Goal: Task Accomplishment & Management: Complete application form

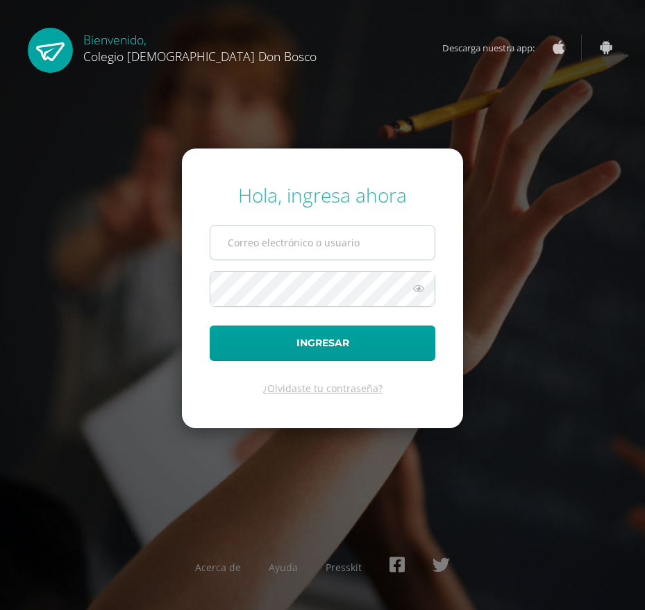
click at [353, 235] on input "text" at bounding box center [322, 243] width 224 height 34
type input "G"
type input "g"
type input "g.gabriel.bdb@gmail.com"
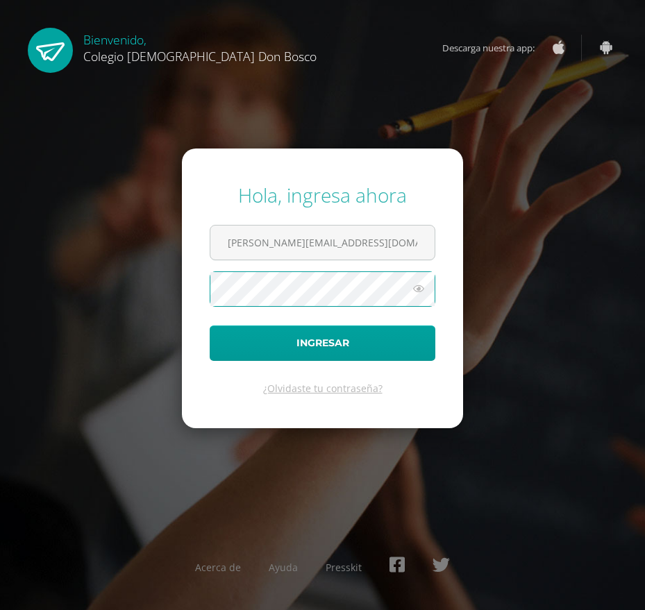
click at [210, 325] on button "Ingresar" at bounding box center [323, 342] width 226 height 35
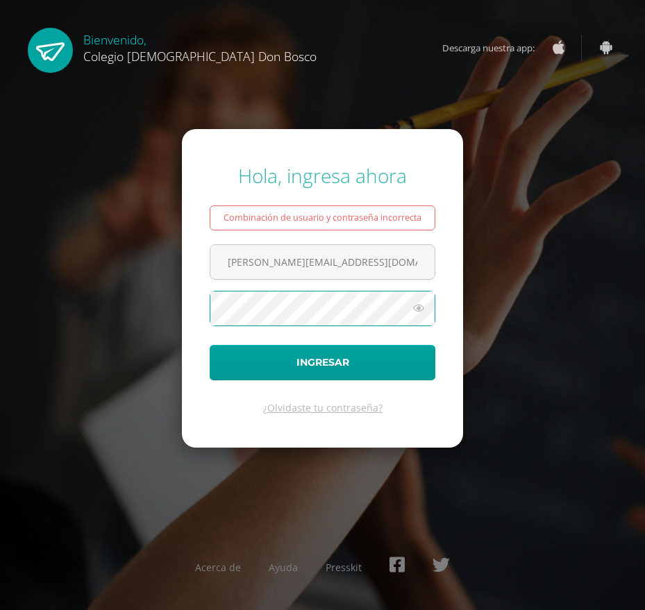
click at [210, 345] on button "Ingresar" at bounding box center [323, 362] width 226 height 35
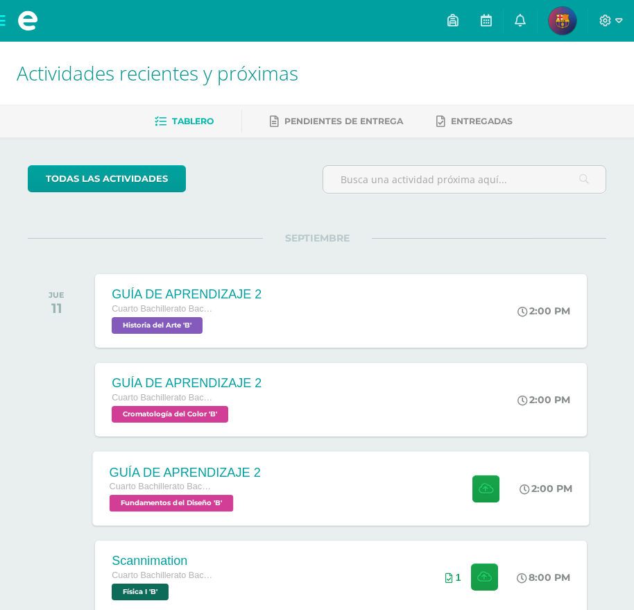
click at [423, 486] on div "GUÍA DE APRENDIZAJE 2 Cuarto Bachillerato Bachillerato en CCLL con Orientación …" at bounding box center [341, 488] width 497 height 74
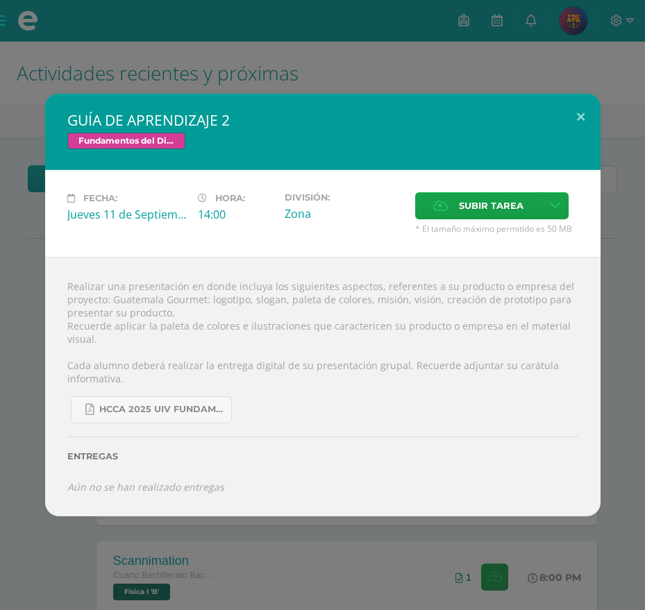
click at [582, 222] on form "Subir tarea * El tamaño máximo permitido es 50 MB" at bounding box center [496, 213] width 174 height 42
click at [569, 114] on button at bounding box center [581, 117] width 40 height 47
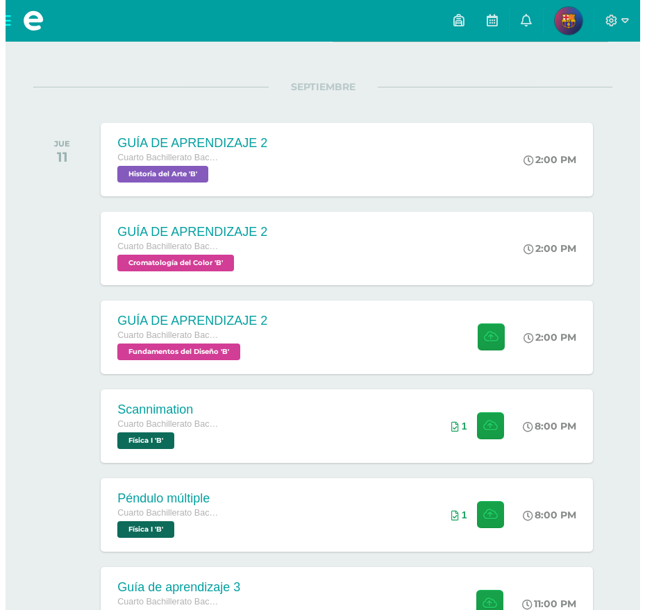
scroll to position [269, 0]
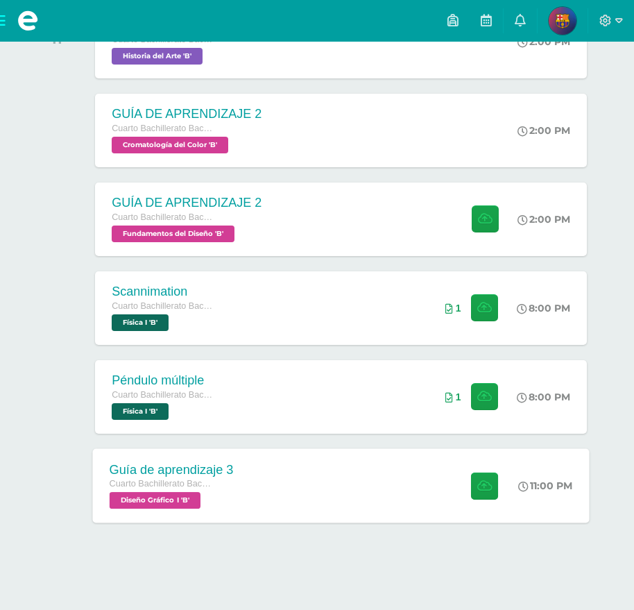
click at [351, 483] on div "Guía de aprendizaje 3 Cuarto Bachillerato Bachillerato en CCLL con Orientación …" at bounding box center [341, 485] width 497 height 74
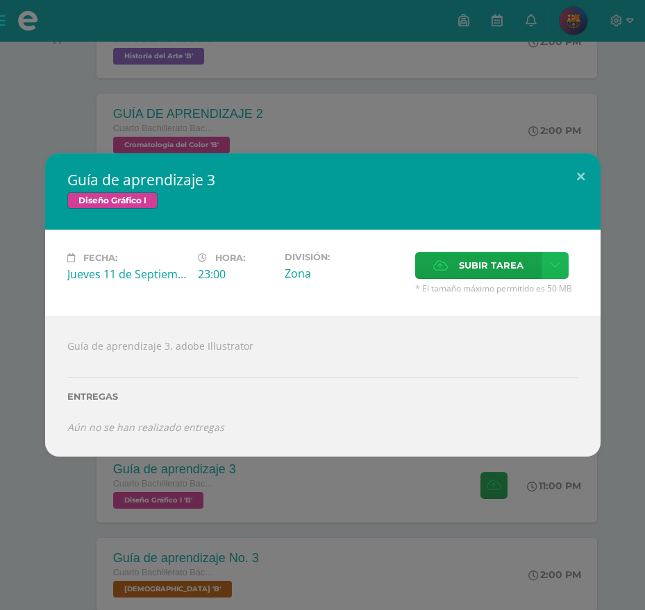
click at [553, 267] on icon at bounding box center [555, 266] width 10 height 12
click at [534, 291] on link "Subir enlace" at bounding box center [505, 296] width 139 height 22
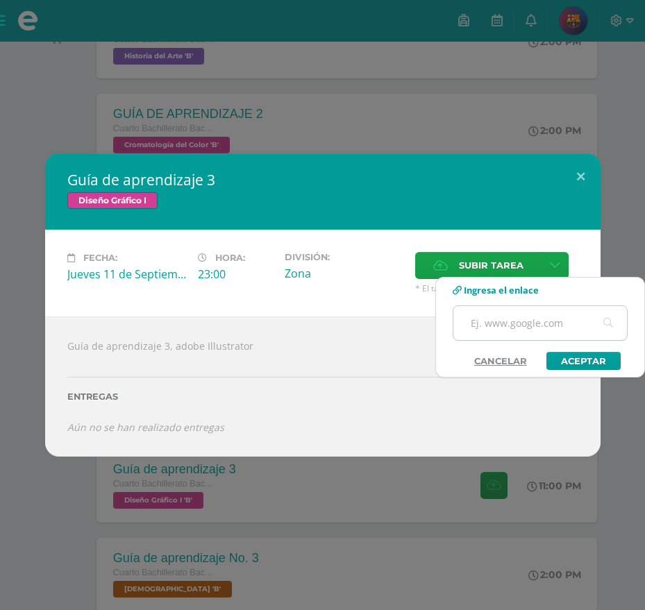
click at [534, 321] on input "text" at bounding box center [539, 323] width 173 height 34
paste input "[URL][DOMAIN_NAME]"
type input "[URL][DOMAIN_NAME]"
click at [572, 366] on link "Aceptar" at bounding box center [583, 361] width 74 height 18
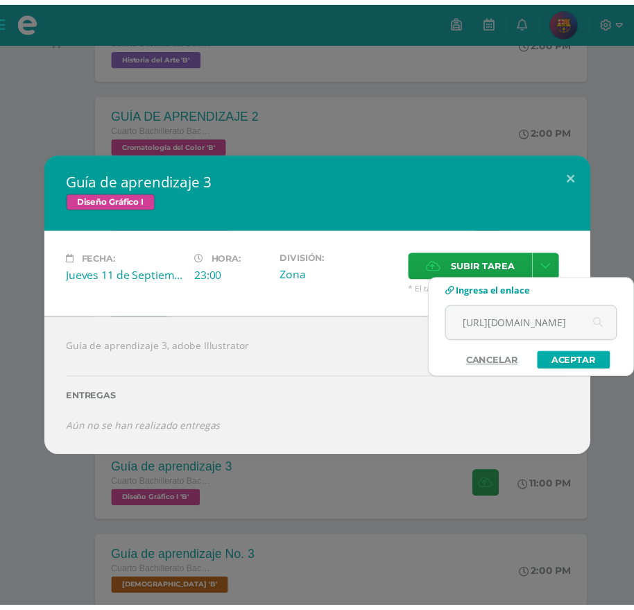
scroll to position [0, 0]
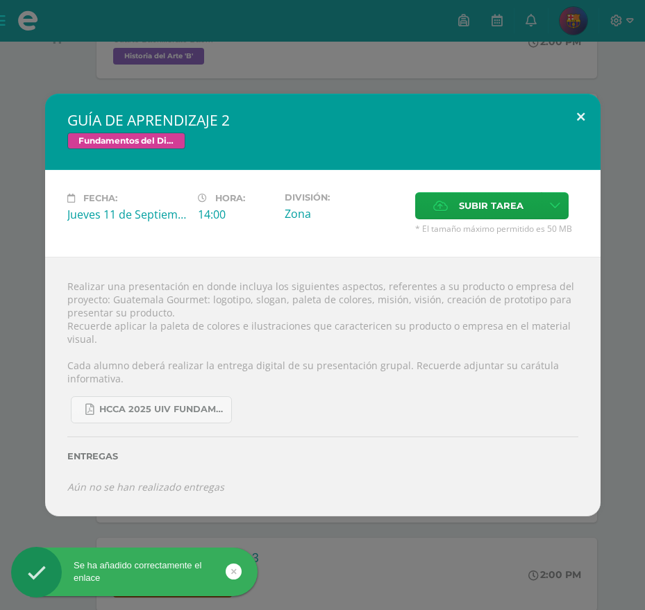
click at [582, 119] on button at bounding box center [581, 117] width 40 height 47
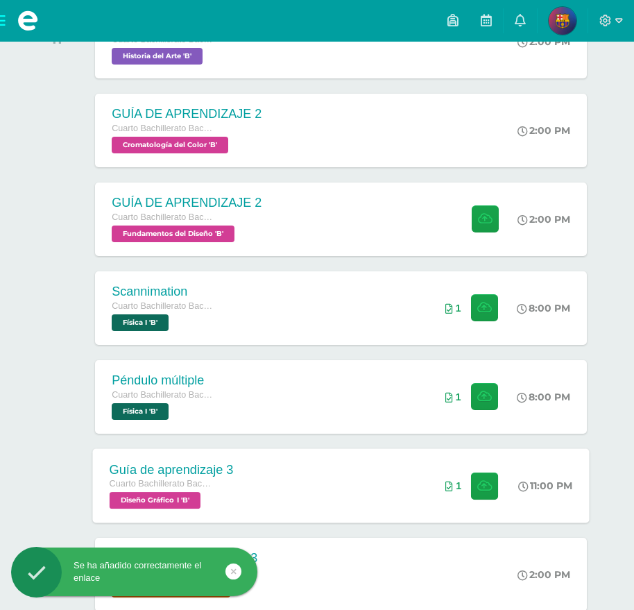
click at [412, 485] on div "Guía de aprendizaje 3 Cuarto Bachillerato Bachillerato en CCLL con Orientación …" at bounding box center [341, 485] width 497 height 74
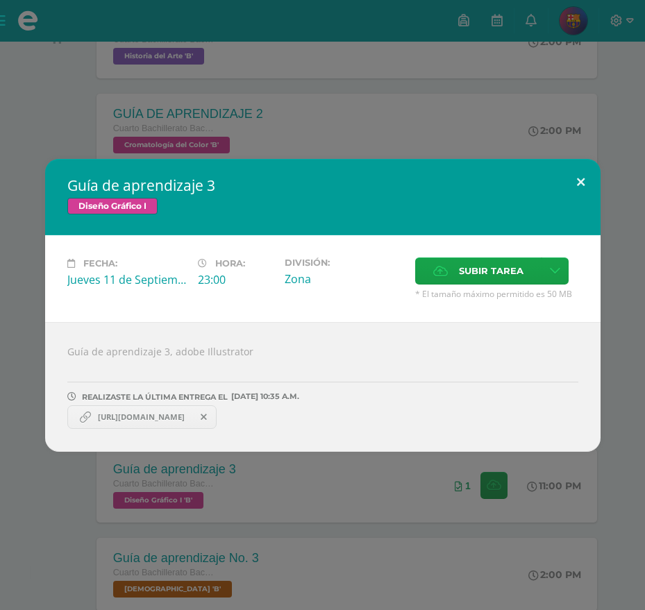
click at [577, 186] on button at bounding box center [581, 182] width 40 height 47
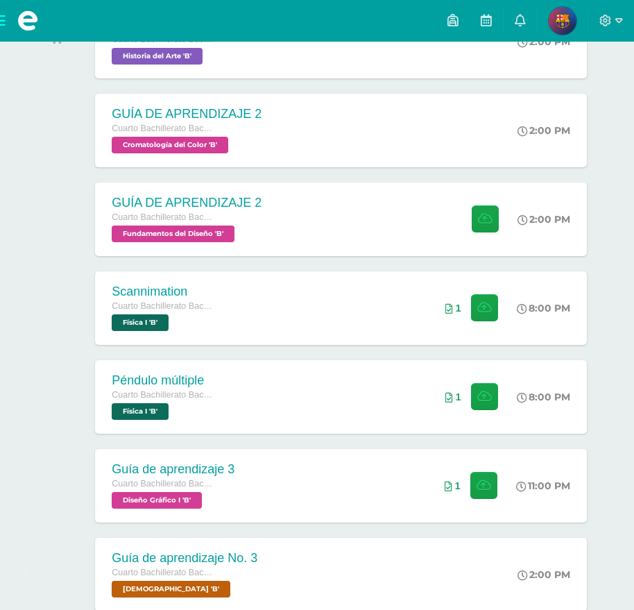
click at [625, 20] on div at bounding box center [611, 21] width 46 height 42
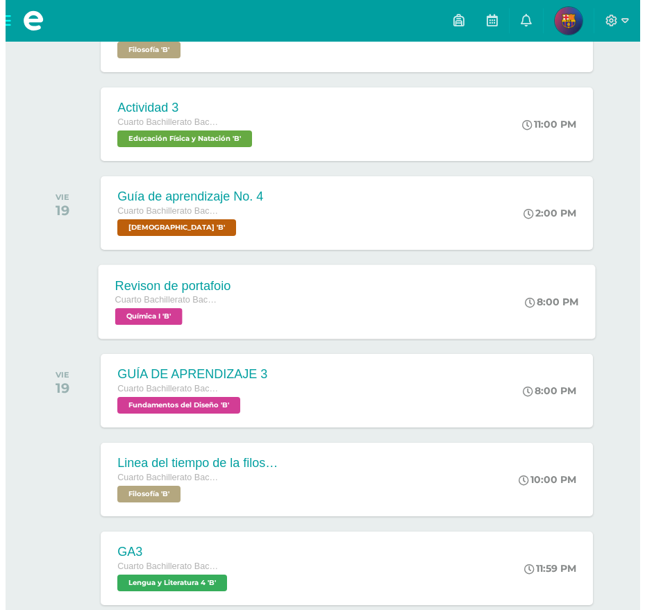
scroll to position [1010, 0]
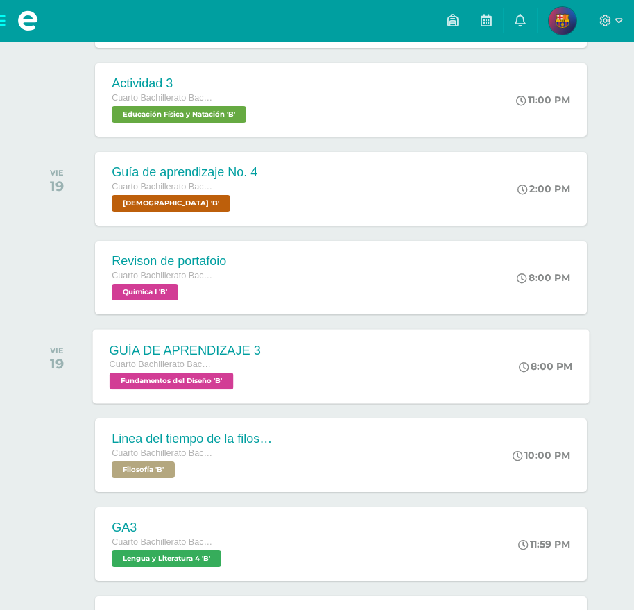
click at [377, 367] on div "GUÍA DE APRENDIZAJE 3 Cuarto Bachillerato Bachillerato en CCLL con Orientación …" at bounding box center [341, 366] width 497 height 74
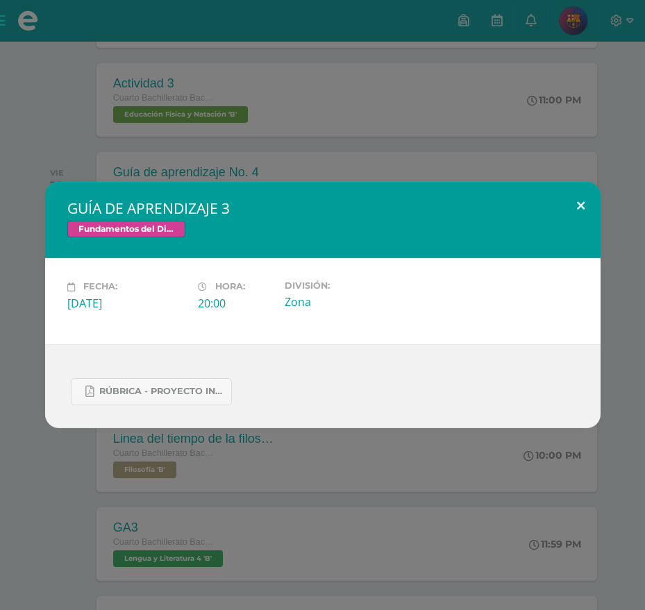
click at [578, 210] on button at bounding box center [581, 205] width 40 height 47
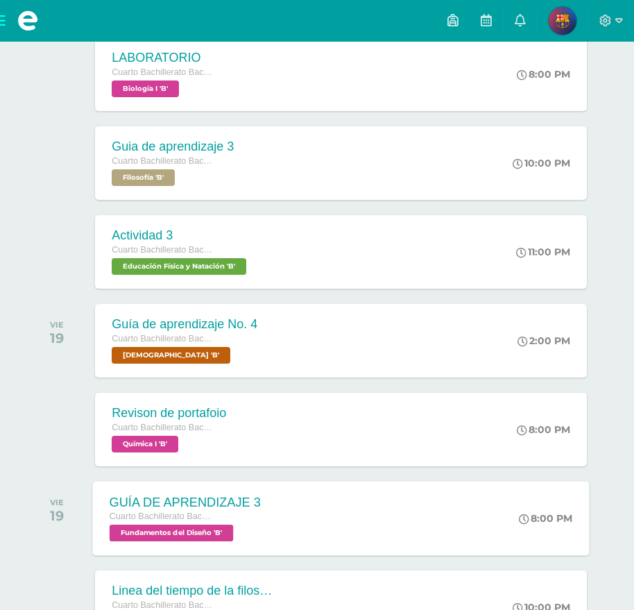
scroll to position [872, 0]
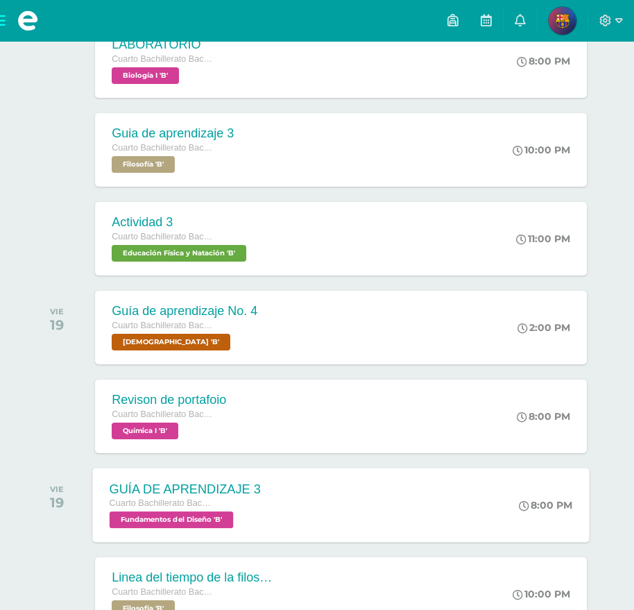
click at [354, 484] on div "GUÍA DE APRENDIZAJE 3 Cuarto Bachillerato Bachillerato en CCLL con Orientación …" at bounding box center [341, 505] width 497 height 74
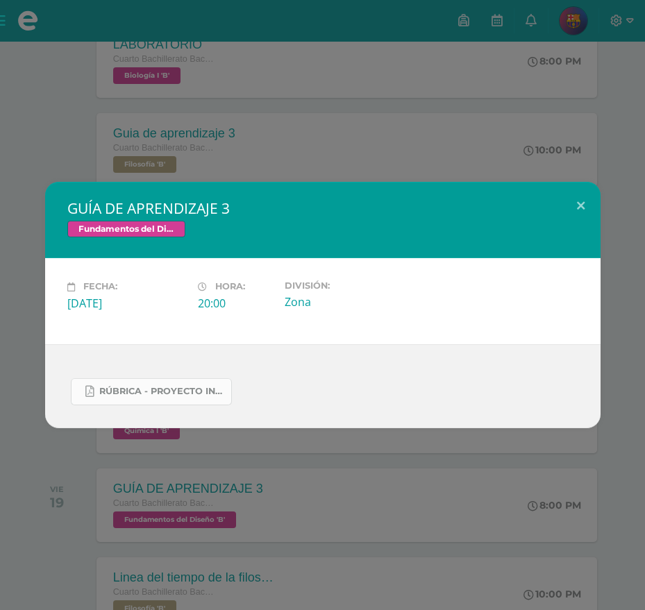
click at [184, 393] on span "Rúbrica - Proyecto Integrador.pdf" at bounding box center [161, 391] width 125 height 11
click at [584, 198] on button at bounding box center [581, 205] width 40 height 47
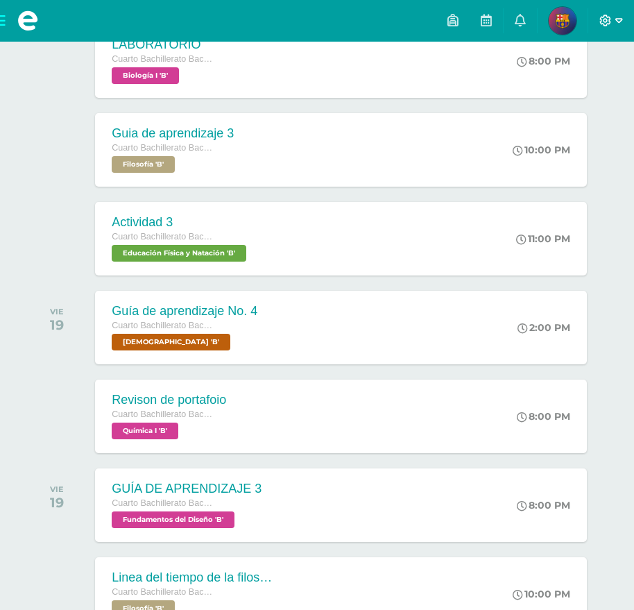
click at [619, 24] on icon at bounding box center [620, 21] width 8 height 12
click at [581, 99] on span "Cerrar sesión" at bounding box center [575, 94] width 62 height 13
